Goal: Information Seeking & Learning: Learn about a topic

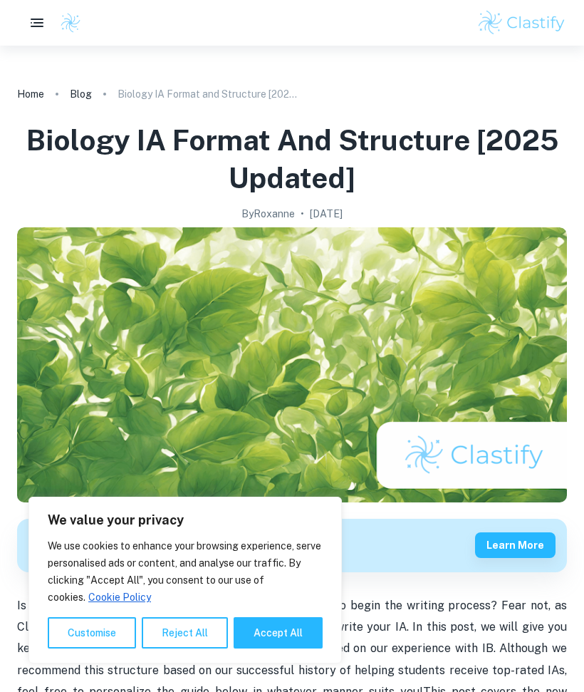
click at [286, 618] on button "Accept All" at bounding box center [278, 632] width 89 height 31
checkbox input "true"
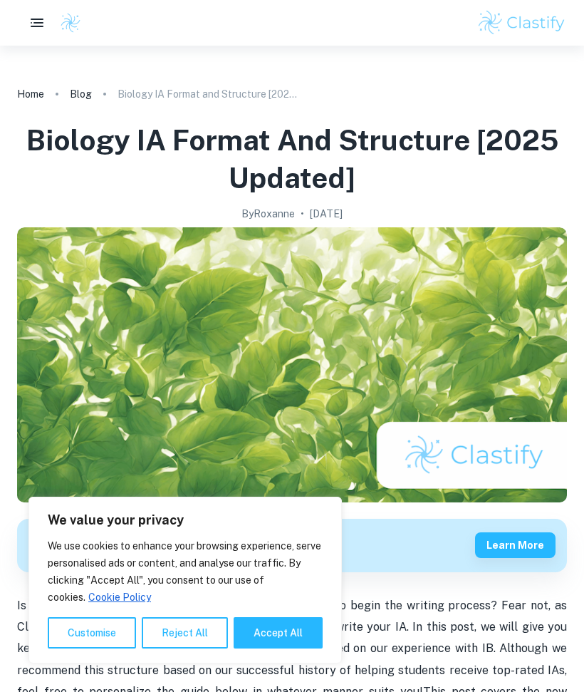
checkbox input "true"
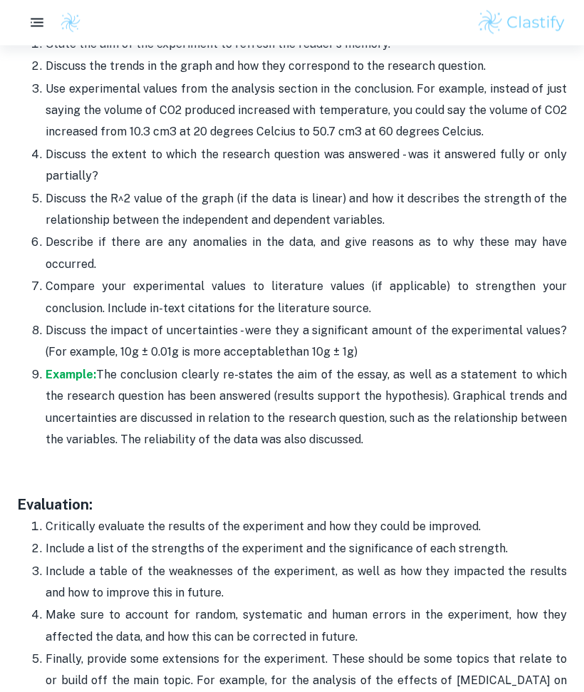
scroll to position [3853, 0]
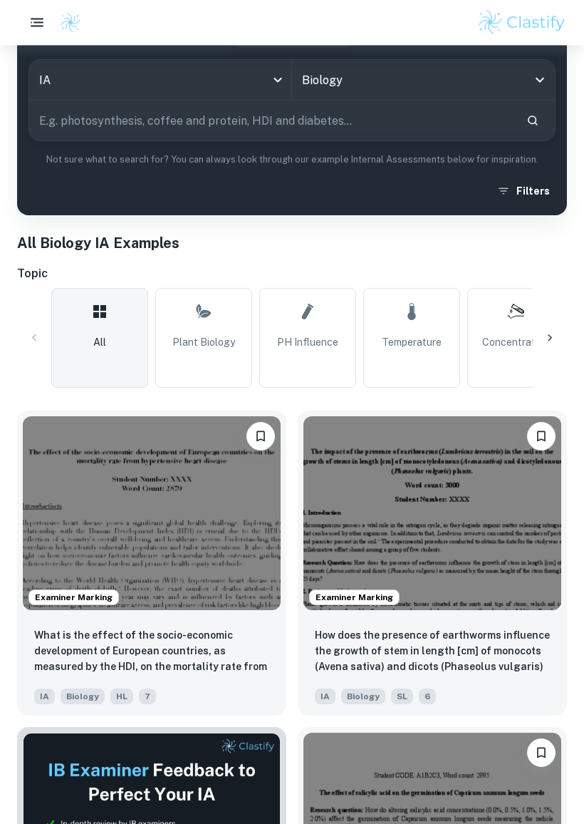
scroll to position [171, 0]
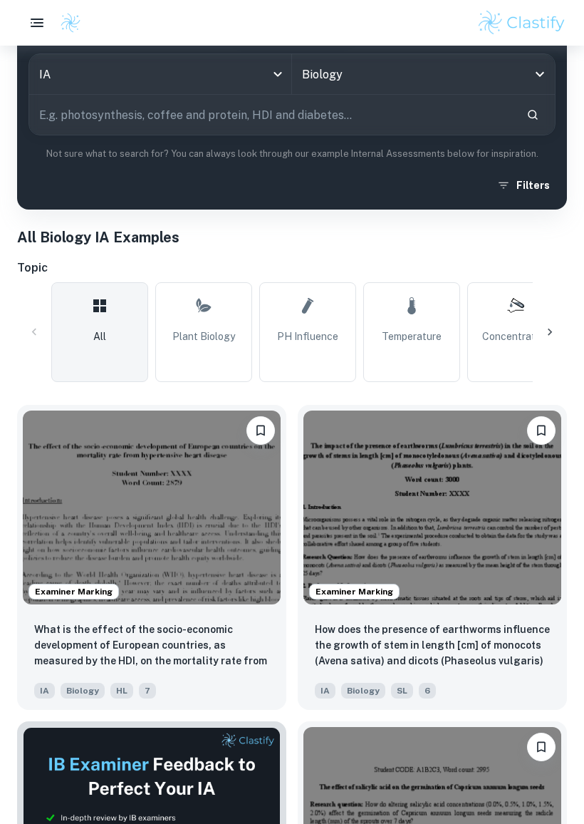
click at [174, 507] on img at bounding box center [152, 507] width 258 height 194
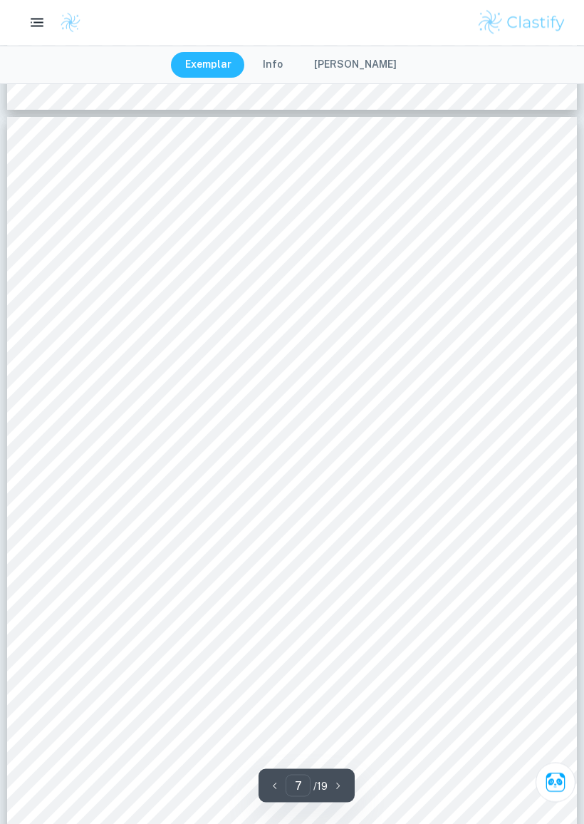
scroll to position [5045, 0]
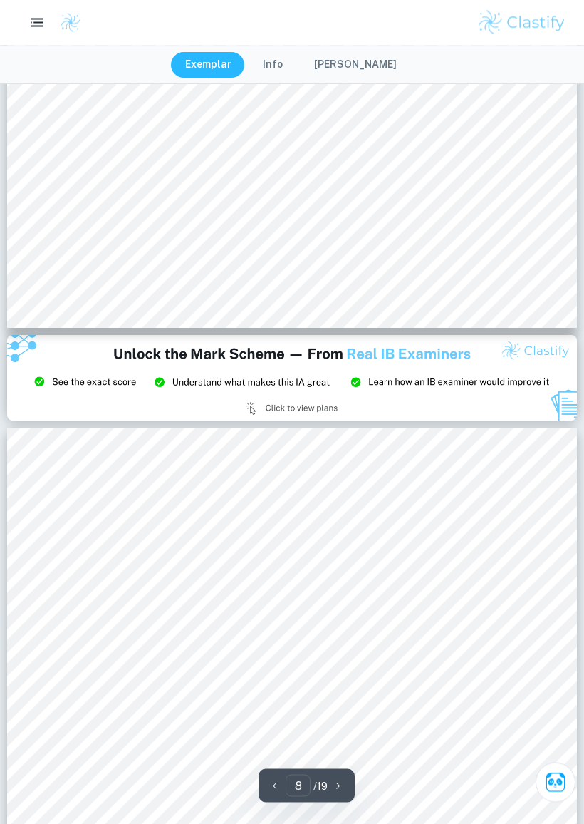
type input "9"
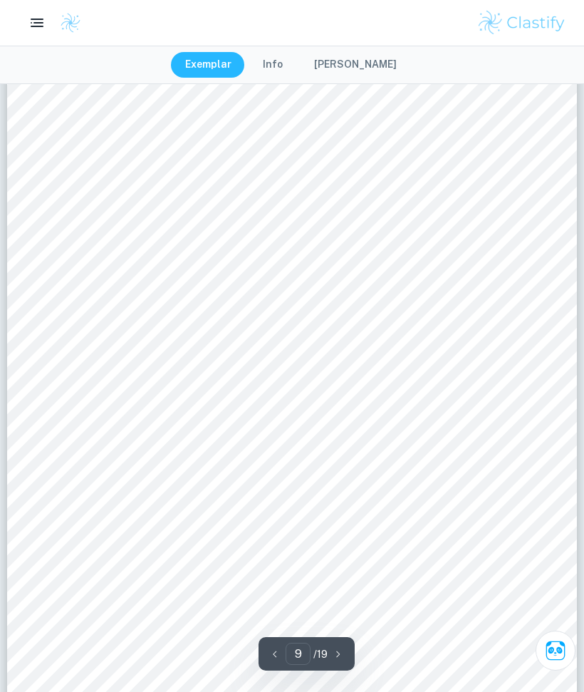
scroll to position [6862, 0]
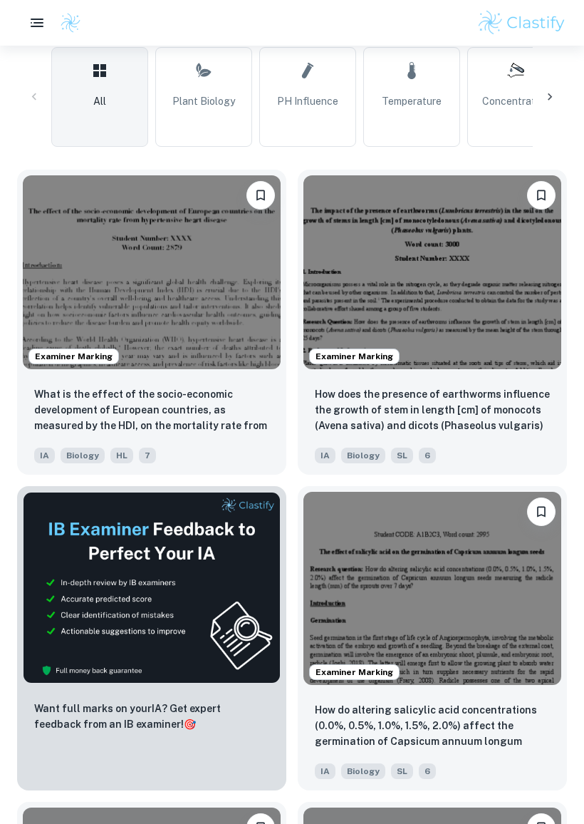
scroll to position [407, 0]
click at [487, 343] on img at bounding box center [433, 272] width 258 height 194
